Goal: Information Seeking & Learning: Learn about a topic

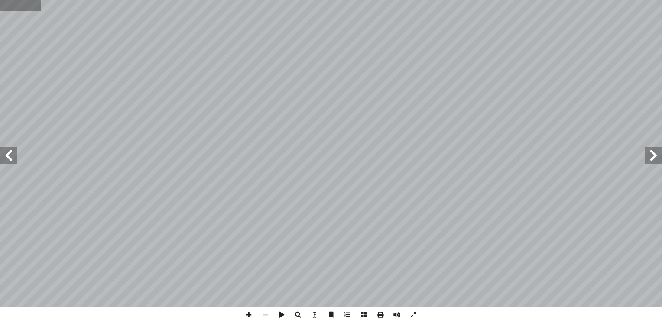
click at [21, 8] on input "text" at bounding box center [20, 5] width 41 height 11
type input "**"
